Goal: Information Seeking & Learning: Learn about a topic

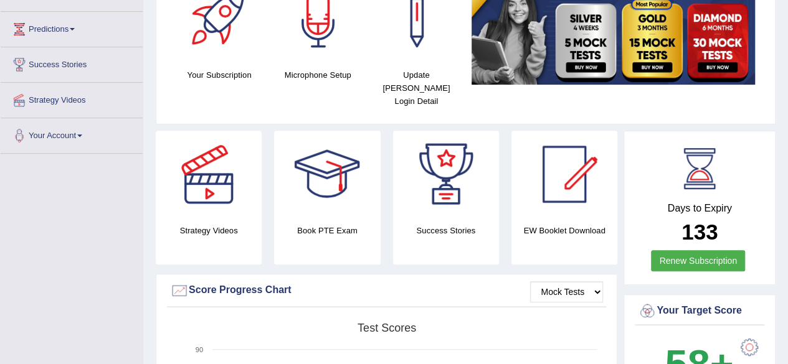
scroll to position [194, 0]
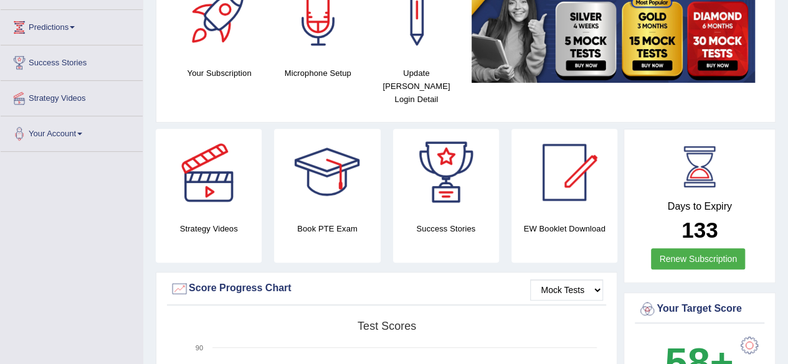
click at [218, 156] on div at bounding box center [208, 172] width 87 height 87
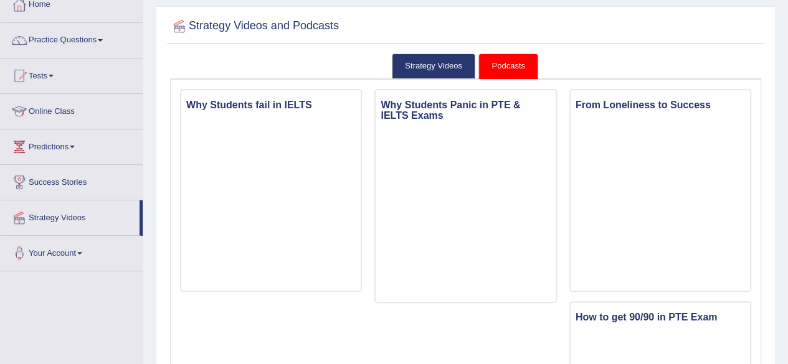
scroll to position [75, 0]
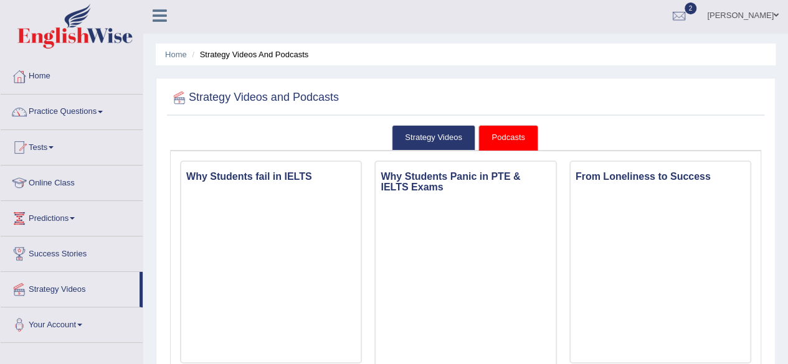
scroll to position [0, 0]
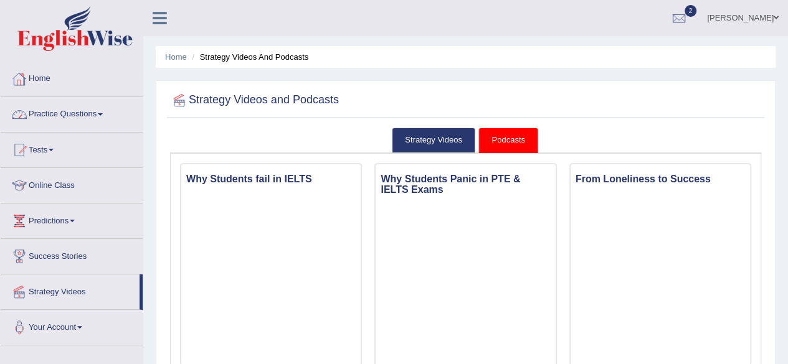
click at [39, 79] on link "Home" at bounding box center [72, 77] width 142 height 31
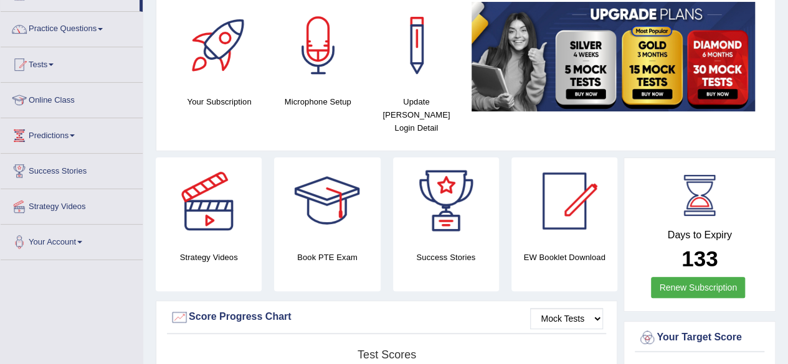
scroll to position [85, 0]
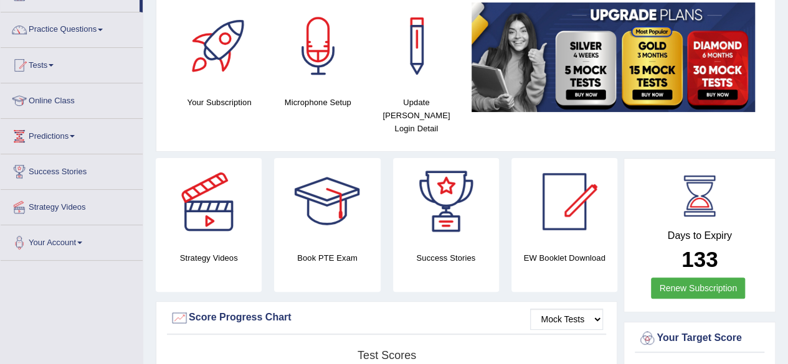
click at [349, 199] on div at bounding box center [326, 201] width 87 height 87
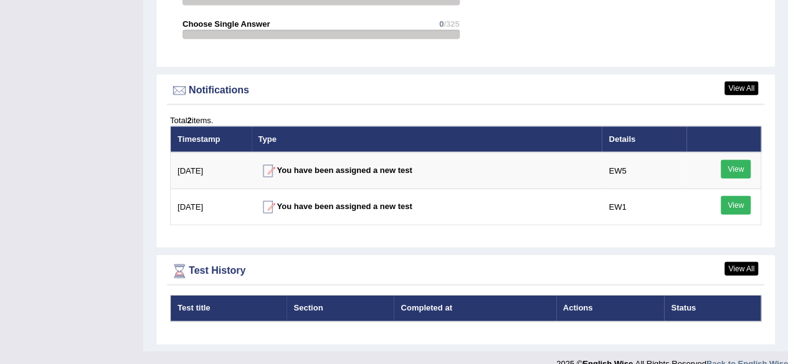
click at [316, 296] on th "Section" at bounding box center [339, 309] width 107 height 26
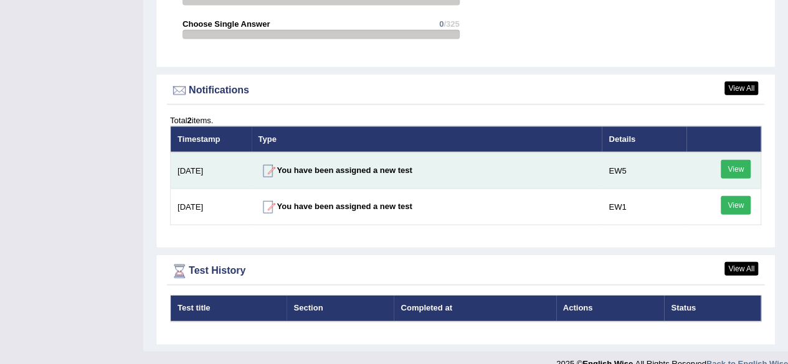
click at [726, 160] on link "View" at bounding box center [736, 169] width 30 height 19
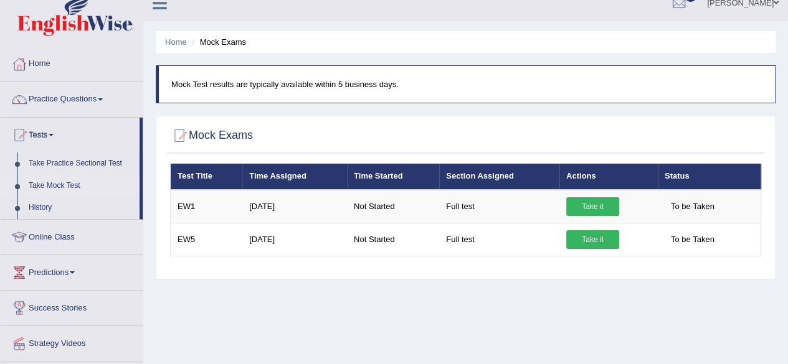
scroll to position [14, 0]
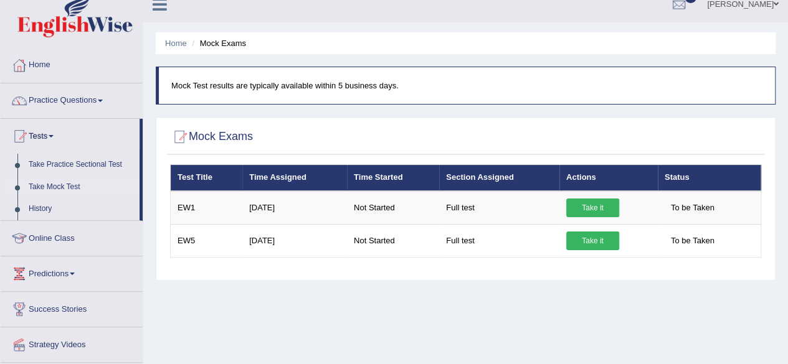
click at [103, 100] on span at bounding box center [100, 101] width 5 height 2
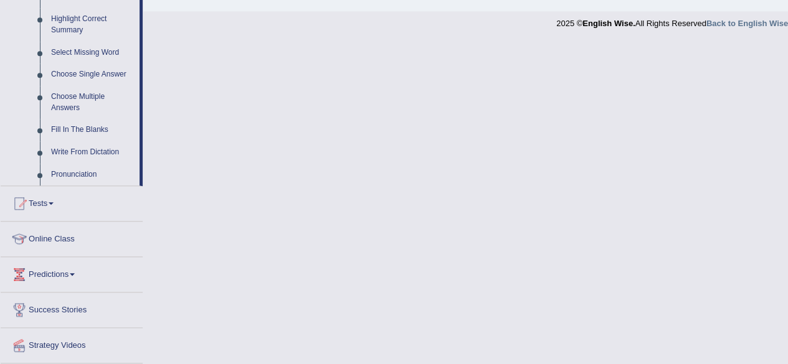
scroll to position [612, 0]
click at [46, 236] on link "Online Class" at bounding box center [72, 236] width 142 height 31
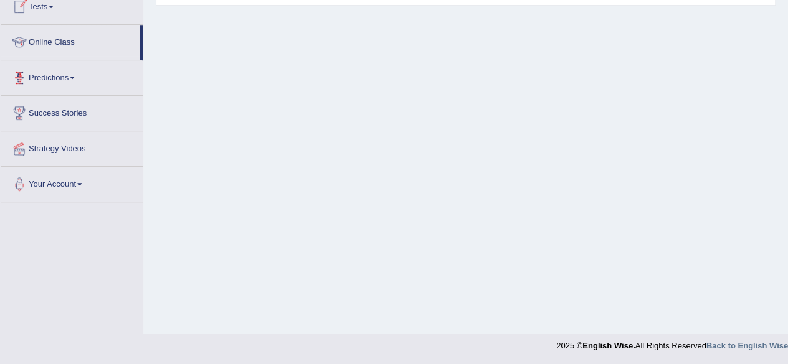
scroll to position [200, 0]
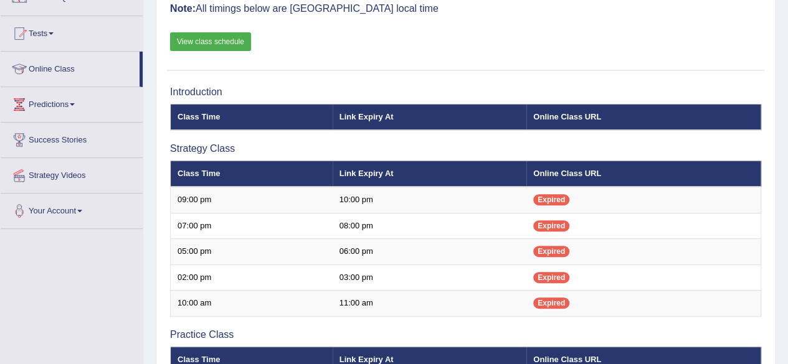
scroll to position [129, 0]
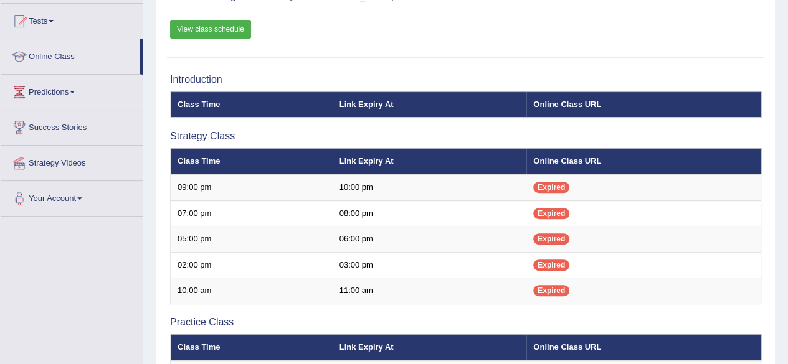
click at [171, 258] on td "02:00 pm" at bounding box center [252, 265] width 162 height 26
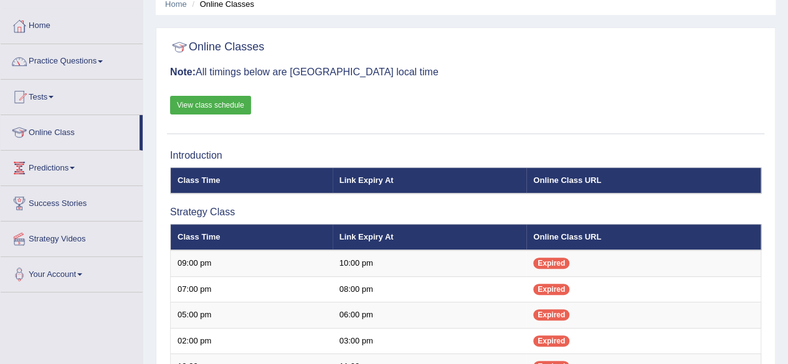
scroll to position [50, 0]
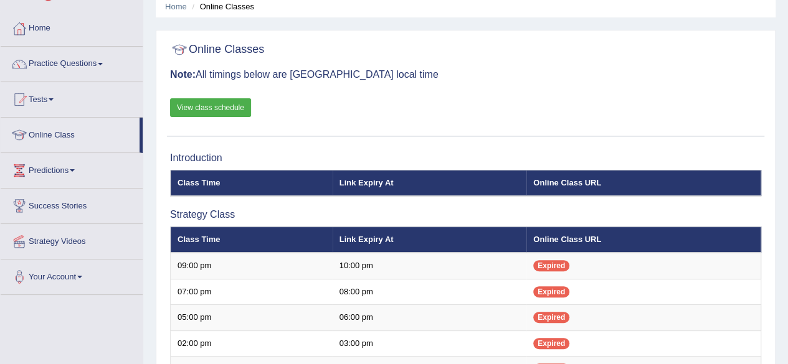
click at [211, 104] on link "View class schedule" at bounding box center [210, 107] width 81 height 19
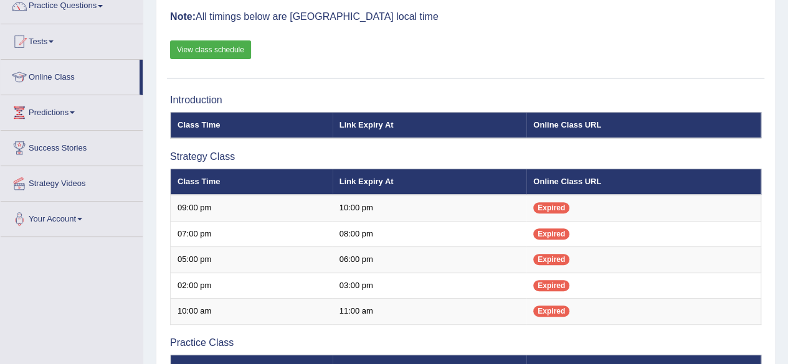
scroll to position [0, 0]
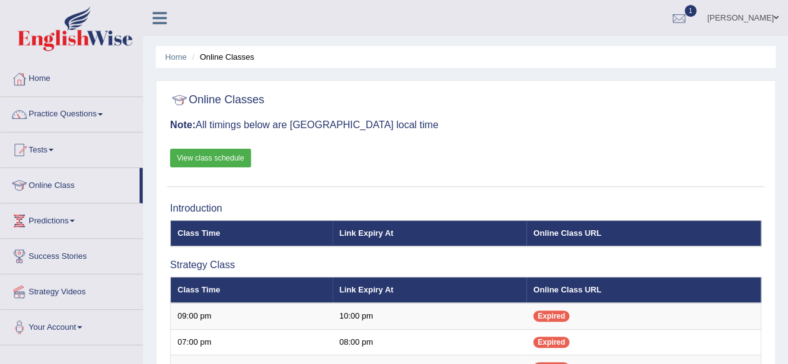
click at [46, 78] on link "Home" at bounding box center [72, 77] width 142 height 31
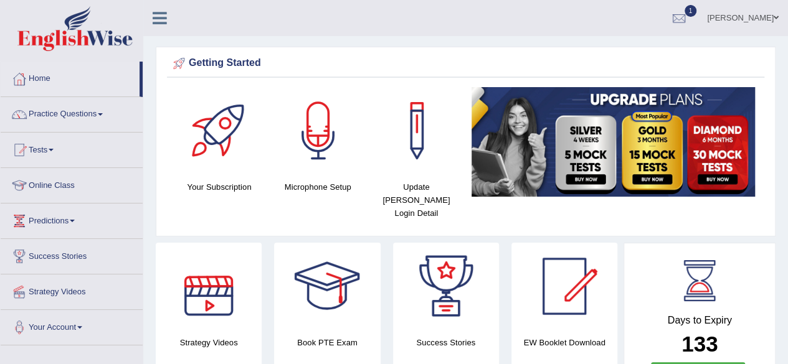
click at [223, 286] on div at bounding box center [208, 286] width 87 height 87
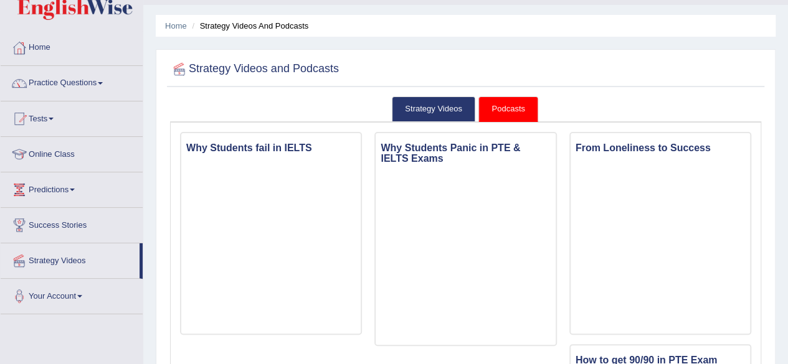
scroll to position [31, 0]
click at [420, 106] on link "Strategy Videos" at bounding box center [433, 110] width 83 height 26
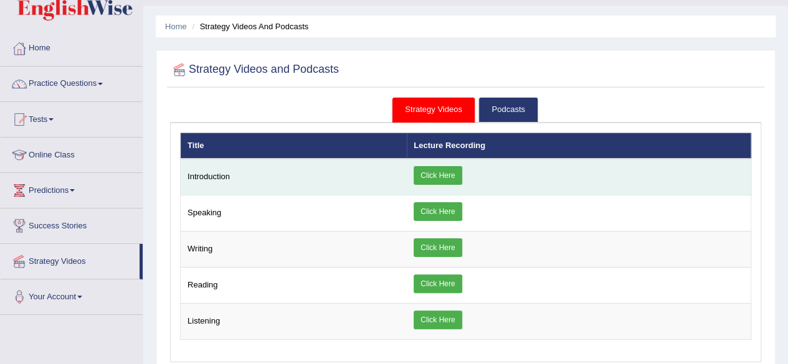
click at [435, 173] on link "Click Here" at bounding box center [438, 175] width 48 height 19
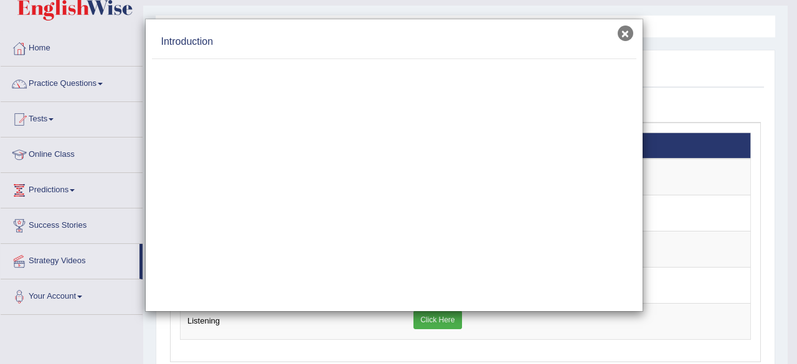
click at [628, 31] on button "×" at bounding box center [626, 34] width 16 height 16
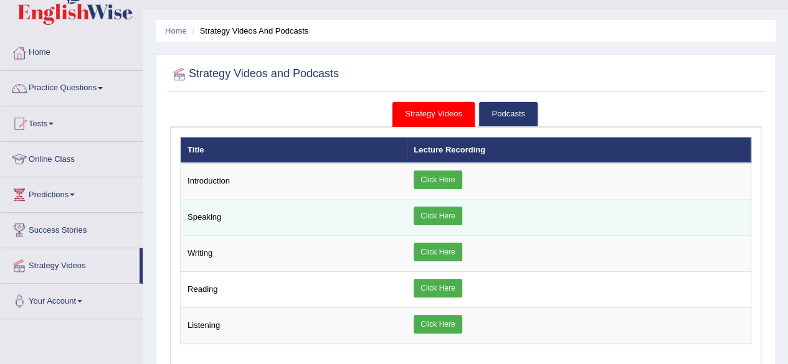
scroll to position [22, 0]
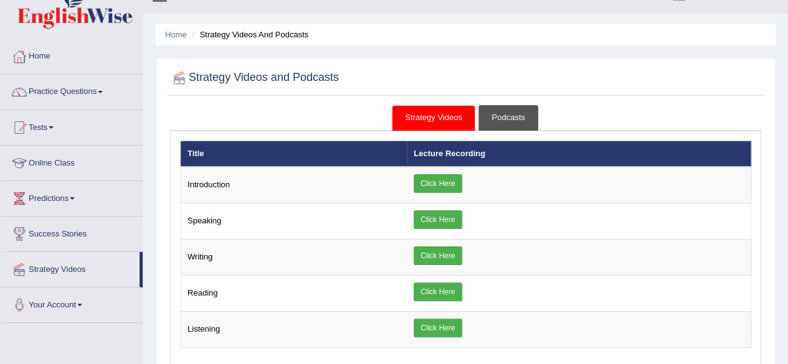
click at [497, 113] on link "Podcasts" at bounding box center [507, 118] width 59 height 26
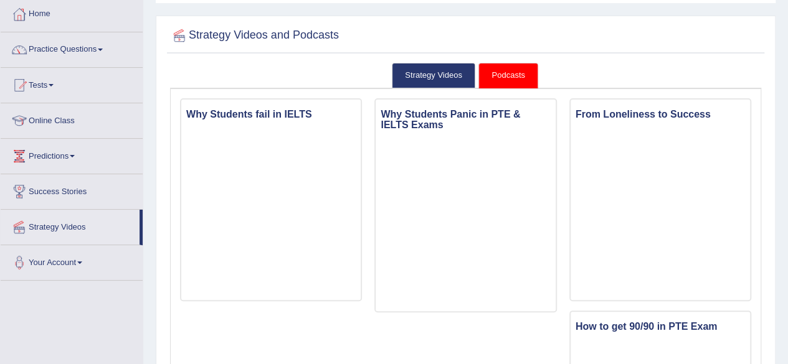
scroll to position [0, 0]
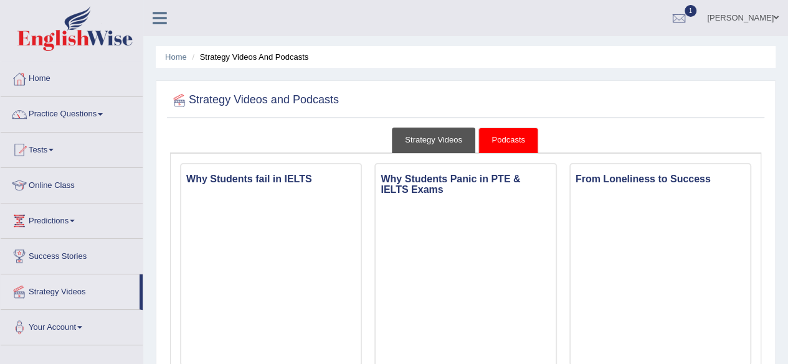
click at [430, 139] on link "Strategy Videos" at bounding box center [433, 141] width 83 height 26
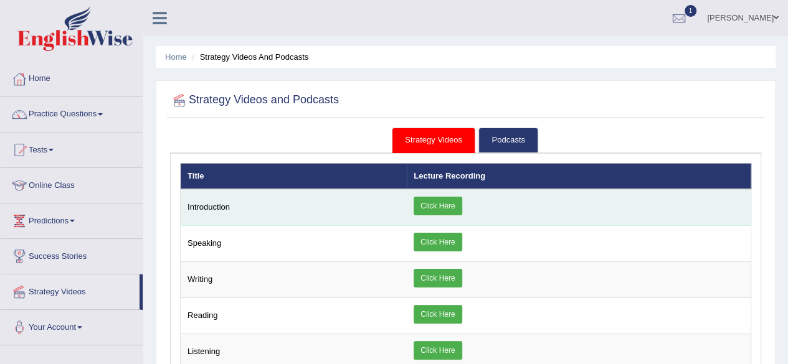
click at [430, 206] on link "Click Here" at bounding box center [438, 206] width 48 height 19
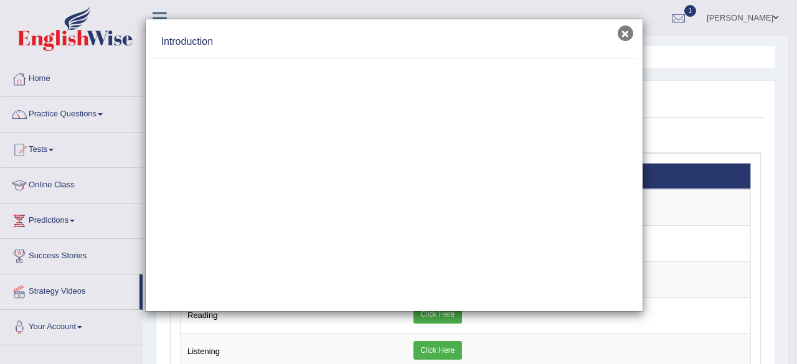
click at [625, 31] on button "×" at bounding box center [626, 34] width 16 height 16
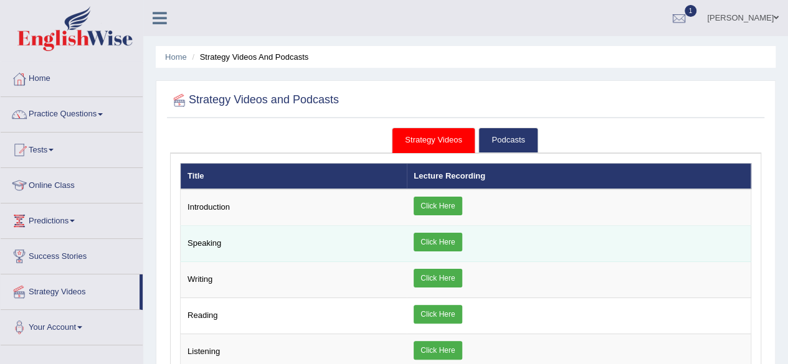
click at [432, 240] on link "Click Here" at bounding box center [438, 242] width 48 height 19
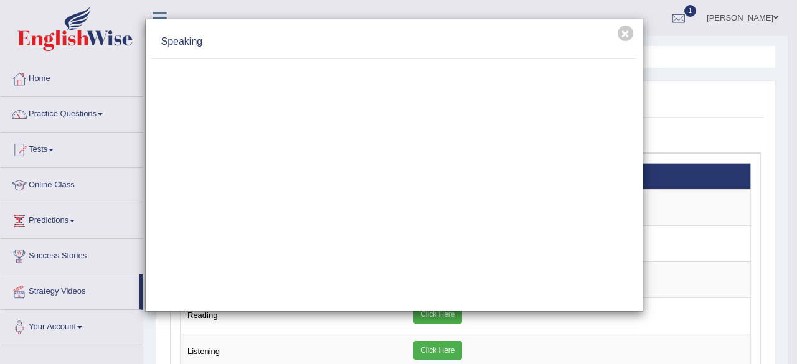
click at [82, 326] on div "× Speaking" at bounding box center [398, 182] width 797 height 364
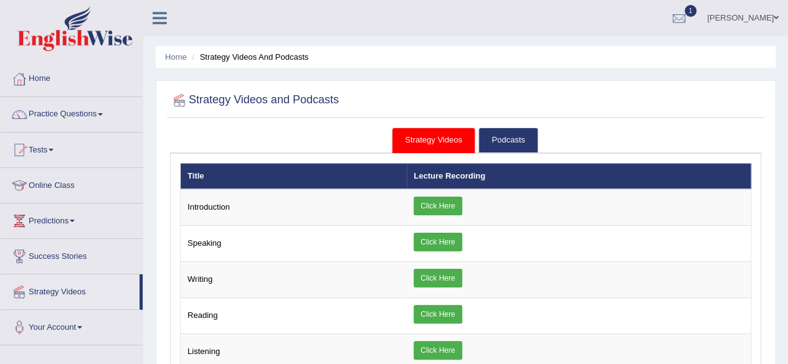
click at [82, 326] on span at bounding box center [79, 327] width 5 height 2
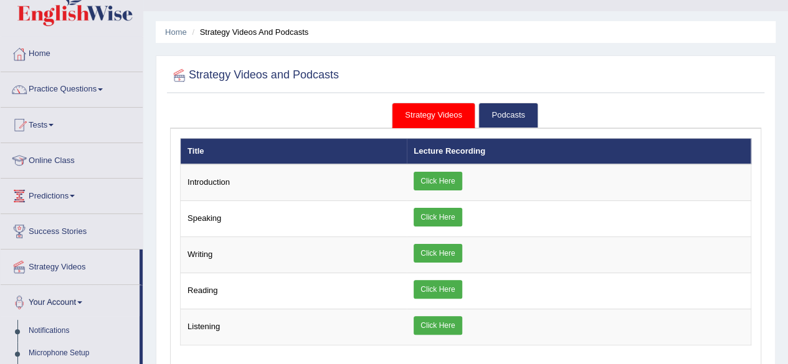
scroll to position [24, 0]
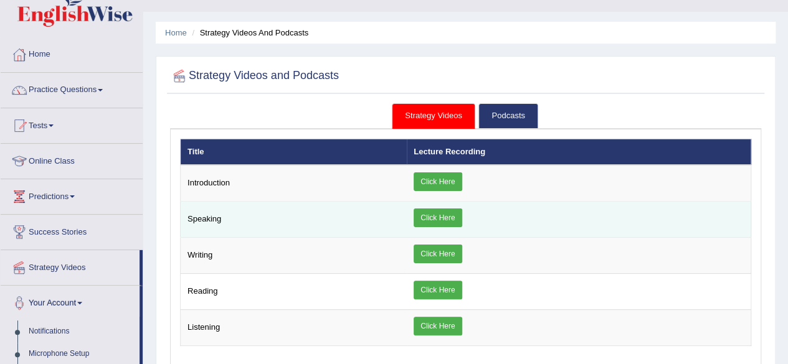
click at [427, 220] on link "Click Here" at bounding box center [438, 218] width 48 height 19
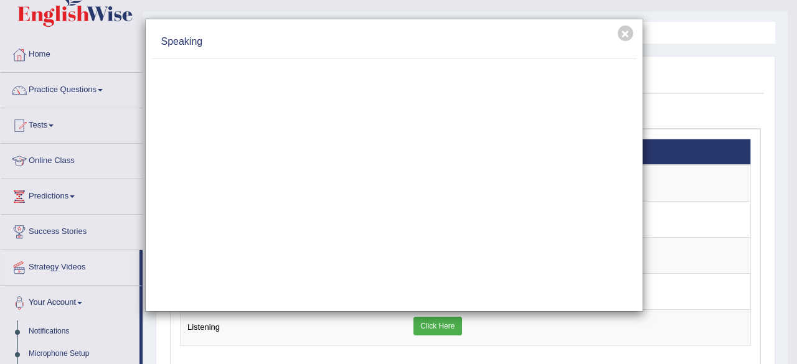
click at [76, 196] on div "× Speaking" at bounding box center [398, 182] width 797 height 364
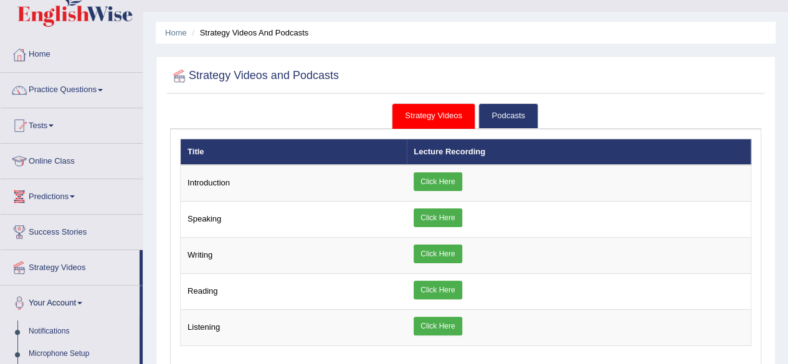
click at [75, 196] on span at bounding box center [72, 197] width 5 height 2
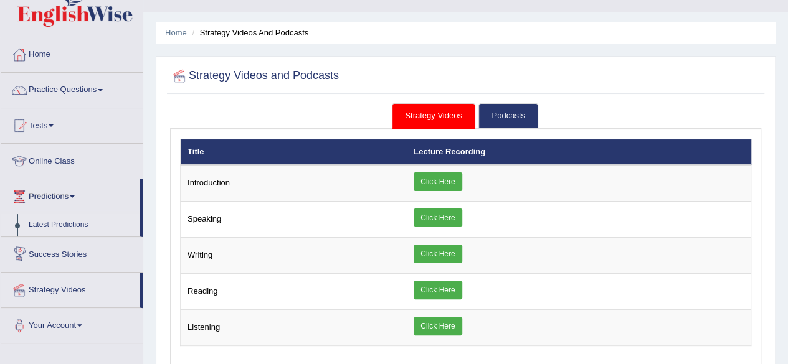
click at [67, 224] on link "Latest Predictions" at bounding box center [81, 225] width 116 height 22
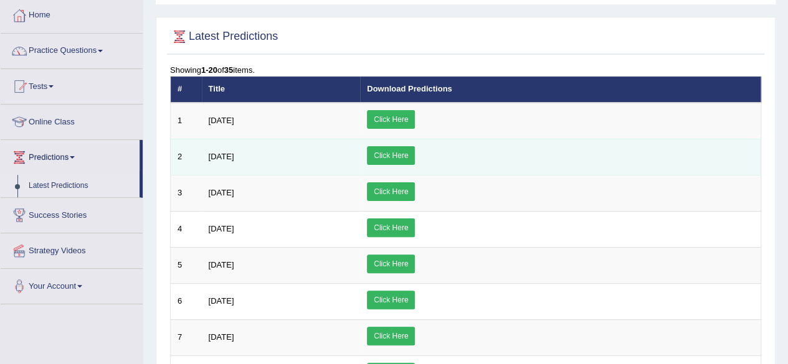
scroll to position [60, 0]
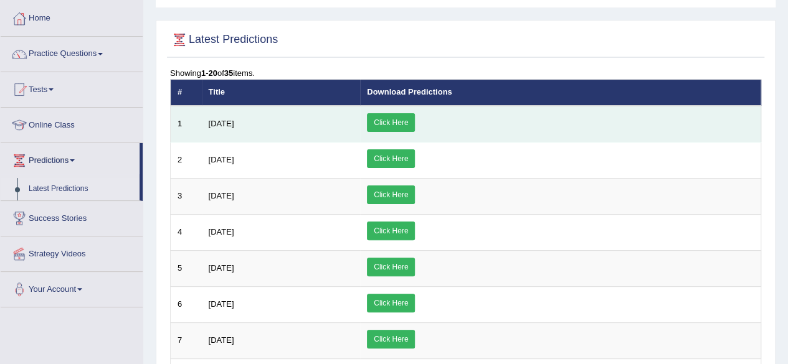
click at [415, 121] on link "Click Here" at bounding box center [391, 122] width 48 height 19
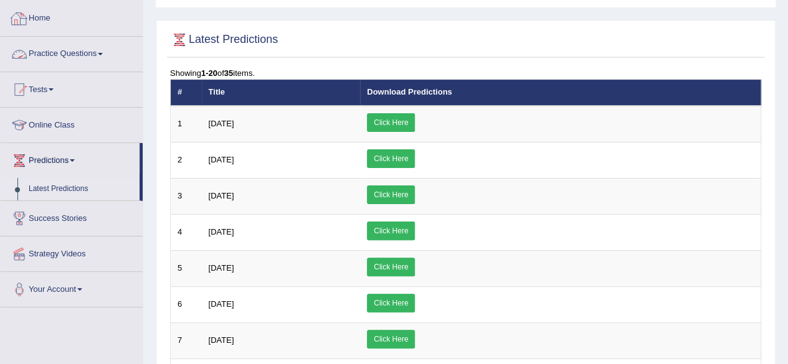
click at [52, 14] on link "Home" at bounding box center [72, 16] width 142 height 31
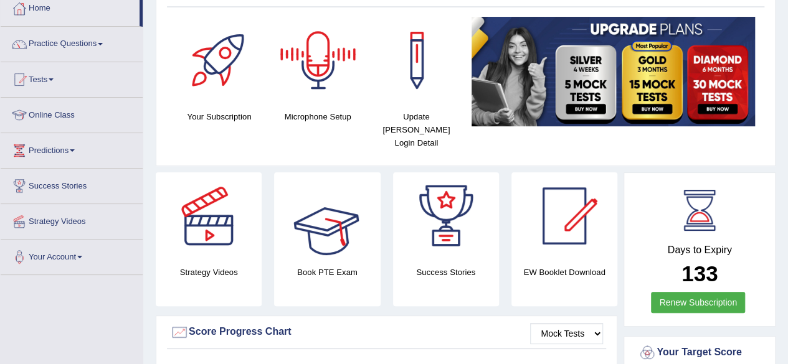
scroll to position [83, 0]
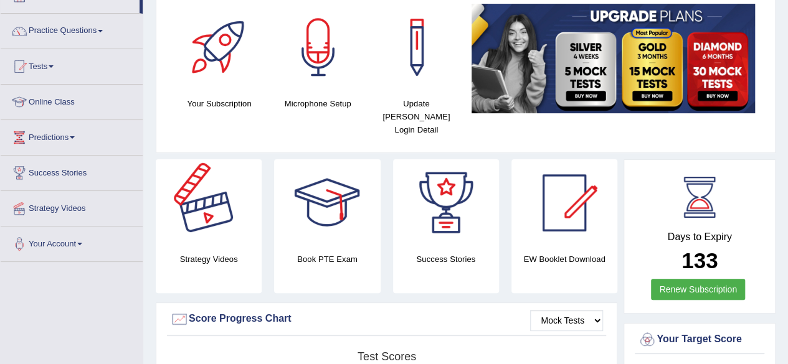
click at [222, 224] on div at bounding box center [208, 202] width 87 height 87
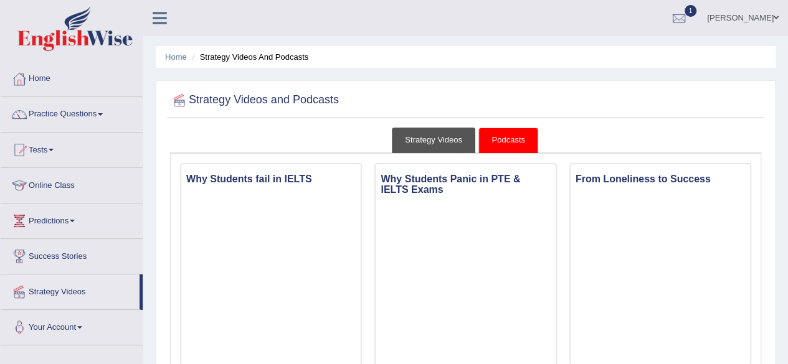
click at [432, 143] on link "Strategy Videos" at bounding box center [433, 141] width 83 height 26
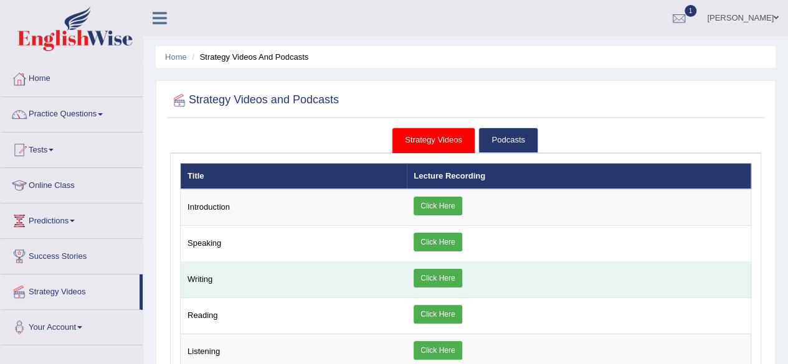
click at [426, 278] on link "Click Here" at bounding box center [438, 278] width 48 height 19
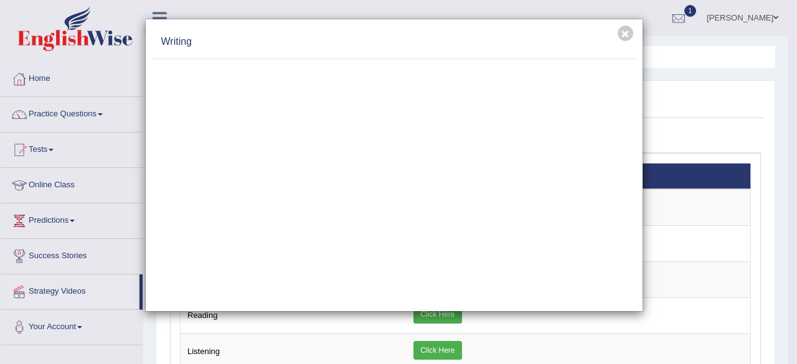
click at [54, 146] on div "× Writing" at bounding box center [398, 182] width 797 height 364
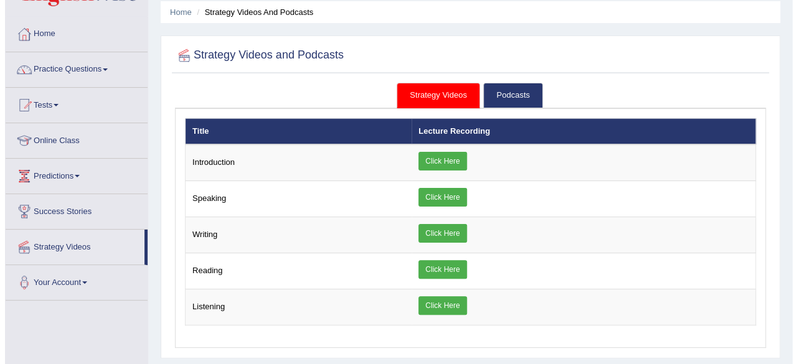
scroll to position [44, 0]
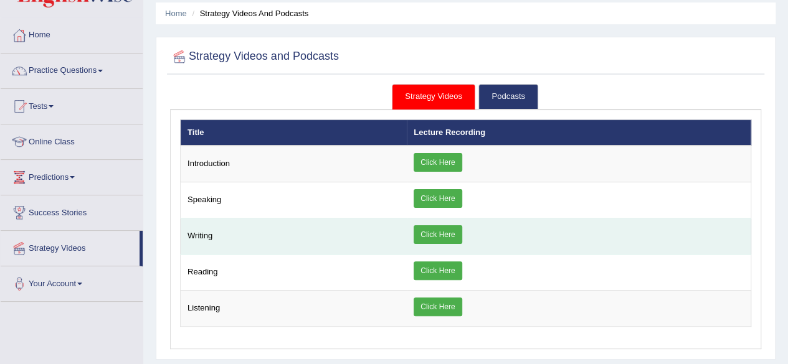
click at [435, 234] on link "Click Here" at bounding box center [438, 234] width 48 height 19
